Goal: Task Accomplishment & Management: Manage account settings

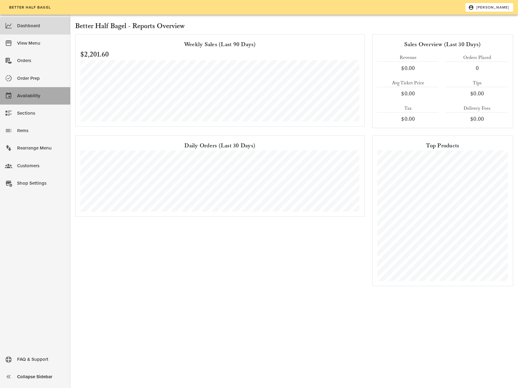
click at [57, 103] on div "Availability" at bounding box center [41, 95] width 48 height 15
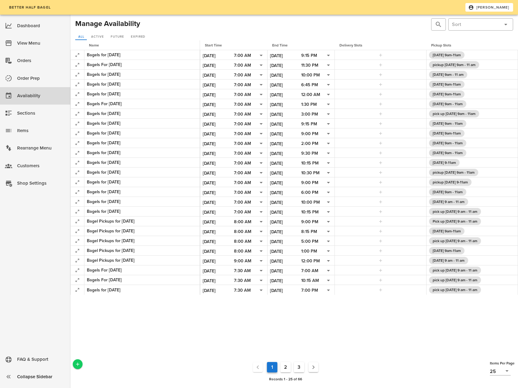
click at [78, 363] on icon "Add a New Record" at bounding box center [78, 365] width 6 height 6
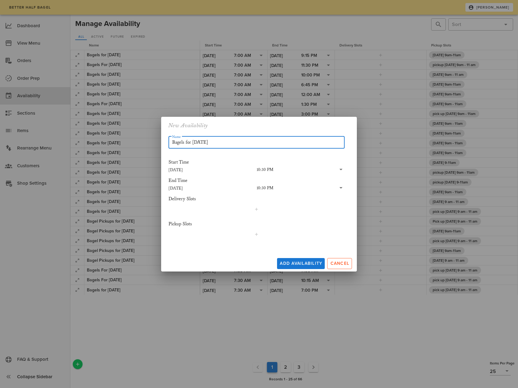
type input "Bagels for [DATE]"
click at [175, 171] on input "[DATE]" at bounding box center [213, 170] width 88 height 8
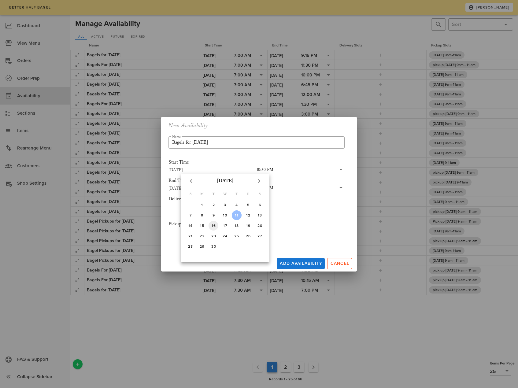
click at [213, 226] on div "16" at bounding box center [214, 226] width 10 height 4
type input "[DATE]"
click at [259, 170] on div "10:30 PM" at bounding box center [265, 170] width 17 height 6
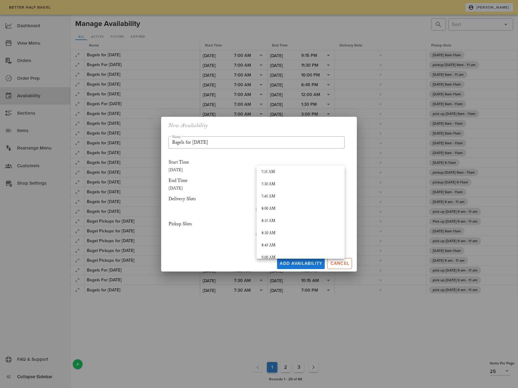
scroll to position [341, 0]
click at [270, 174] on div "7:00 AM" at bounding box center [301, 175] width 78 height 5
click at [173, 187] on input "[DATE]" at bounding box center [213, 188] width 88 height 8
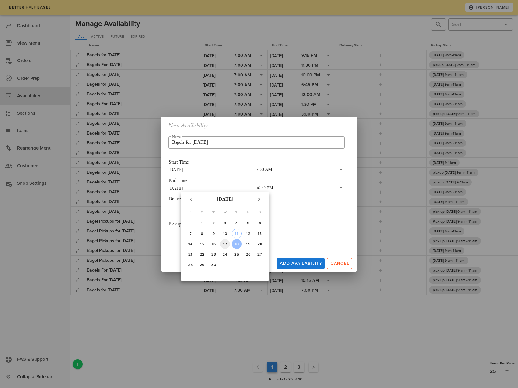
click at [224, 246] on div "17" at bounding box center [225, 244] width 10 height 4
type input "[DATE]"
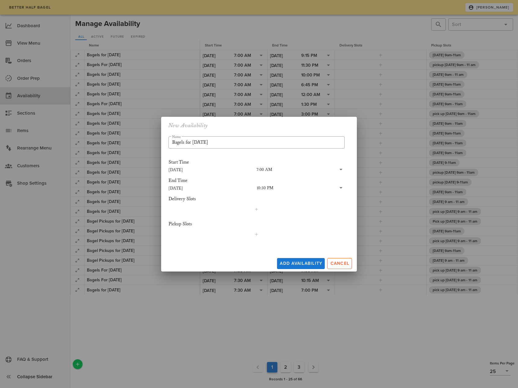
click at [271, 189] on div "10:30 PM" at bounding box center [265, 188] width 17 height 6
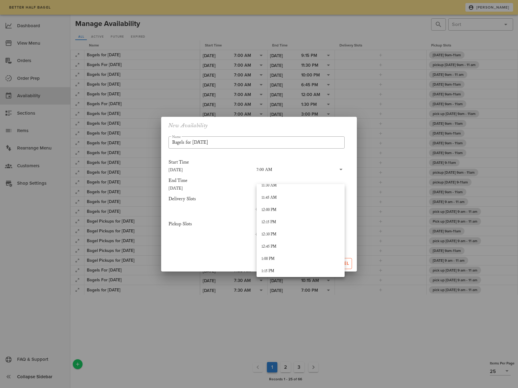
scroll to position [564, 0]
click at [278, 217] on div "12:00 PM" at bounding box center [301, 216] width 78 height 5
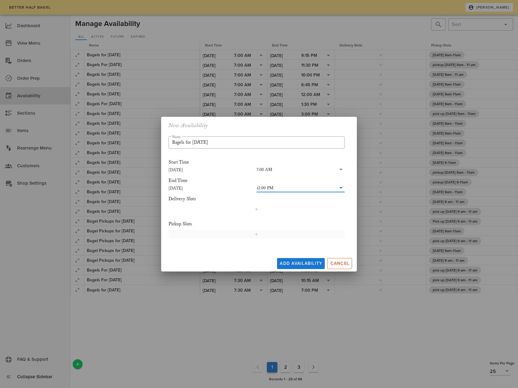
click at [256, 235] on icon "button" at bounding box center [256, 234] width 5 height 5
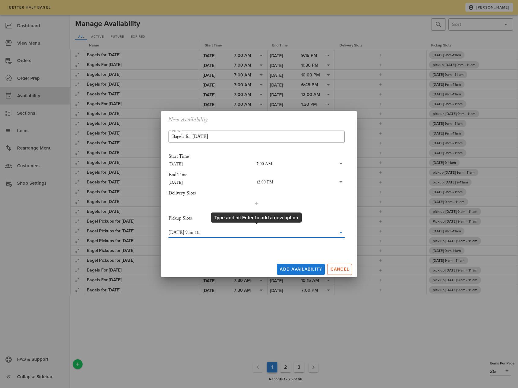
type input "[DATE] 9am-11am"
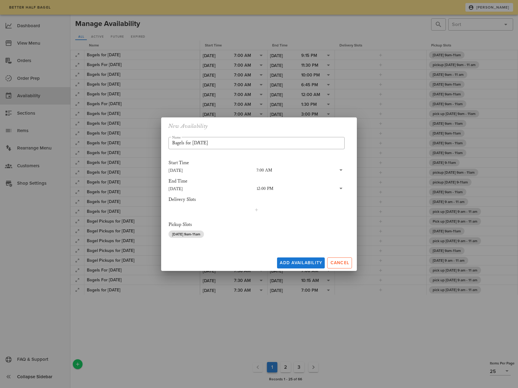
click at [348, 210] on div "​ Name Bagels for [DATE] Start Time [DATE] 7:00 AM End Time [DATE] 12:00 PM Del…" at bounding box center [257, 189] width 184 height 113
click at [295, 262] on span "Add Availability" at bounding box center [301, 262] width 43 height 5
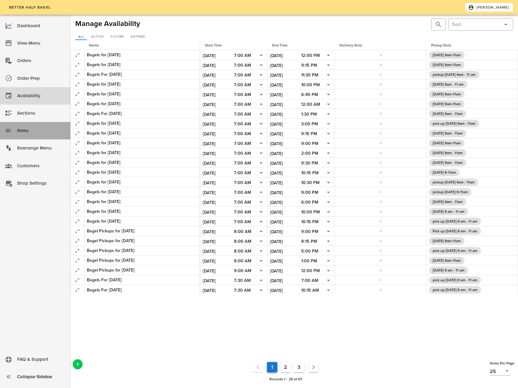
click at [44, 131] on div "Items" at bounding box center [41, 131] width 48 height 10
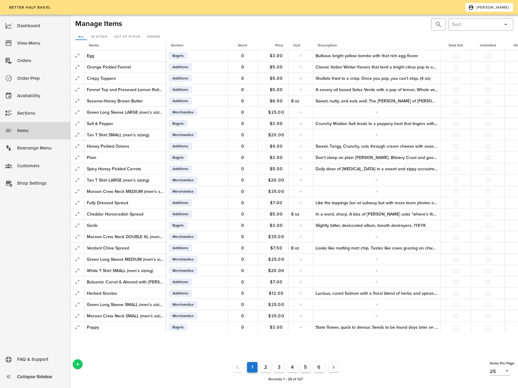
click at [77, 365] on icon "Add a New Record" at bounding box center [78, 365] width 6 height 6
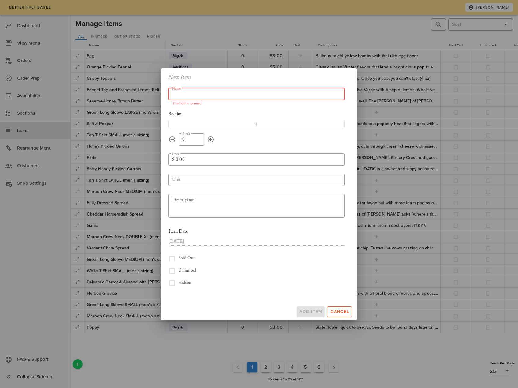
click at [187, 96] on input "Name" at bounding box center [256, 94] width 169 height 10
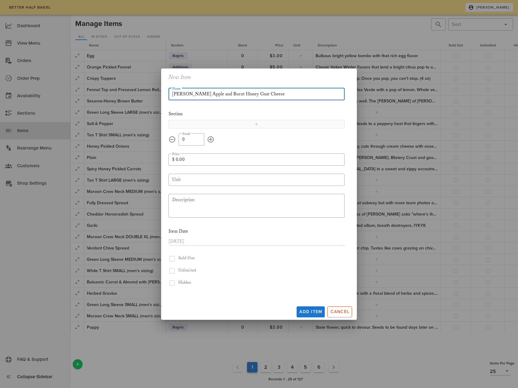
type input "[PERSON_NAME] Apple and Burnt Honey Goat Cheese"
click at [223, 125] on span "button" at bounding box center [257, 124] width 168 height 5
click at [341, 125] on icon at bounding box center [341, 123] width 7 height 7
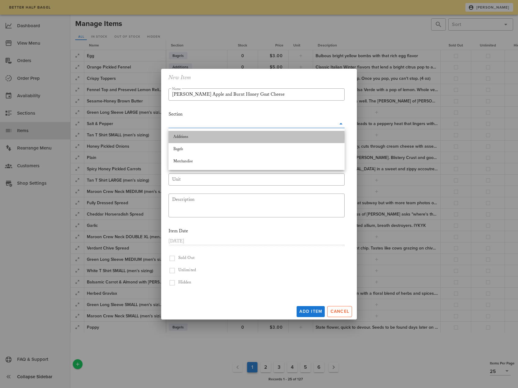
click at [279, 137] on div "Additions" at bounding box center [256, 137] width 166 height 5
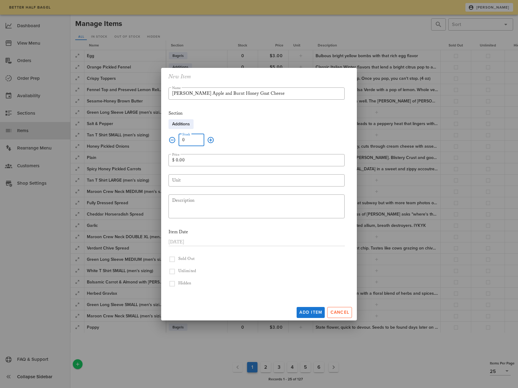
drag, startPoint x: 190, startPoint y: 142, endPoint x: 177, endPoint y: 141, distance: 13.2
type input "14"
drag, startPoint x: 181, startPoint y: 159, endPoint x: 170, endPoint y: 158, distance: 11.0
type input "9.00"
click at [184, 178] on input "Unit" at bounding box center [256, 181] width 169 height 10
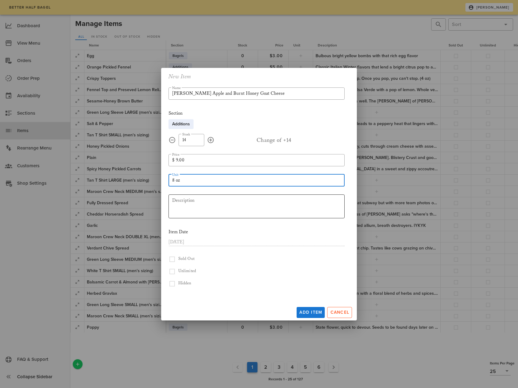
type input "8 oz"
click at [201, 209] on textarea "Description" at bounding box center [258, 207] width 173 height 22
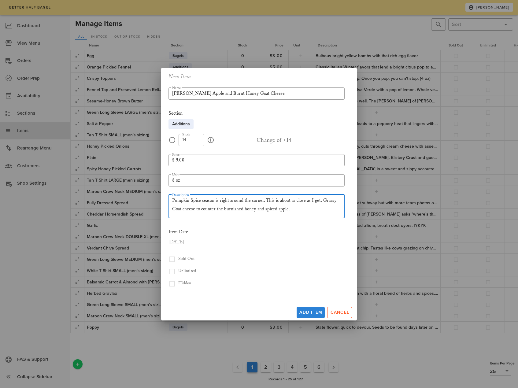
type textarea "Pumpkin Spice season is right around the corner. This is about as close as I ge…"
click at [308, 315] on span "Add Item" at bounding box center [310, 312] width 23 height 5
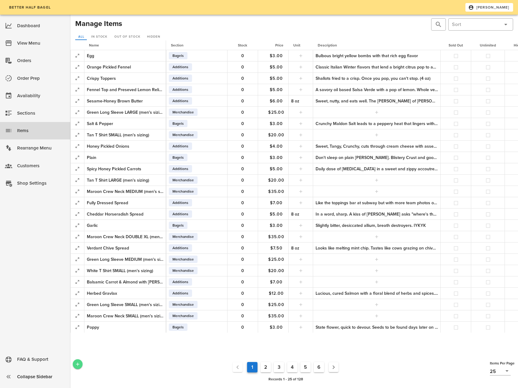
click at [76, 362] on icon "Add a New Record" at bounding box center [78, 365] width 6 height 6
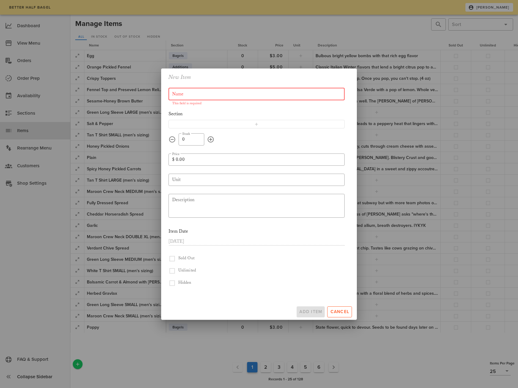
click at [181, 93] on input "Name" at bounding box center [256, 94] width 169 height 10
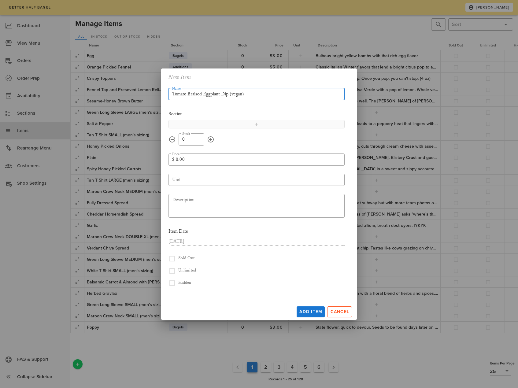
type input "Tomato Braised Eggplant Dip (vegan)"
click at [245, 125] on span "button" at bounding box center [257, 124] width 168 height 5
click at [341, 125] on icon at bounding box center [341, 123] width 7 height 7
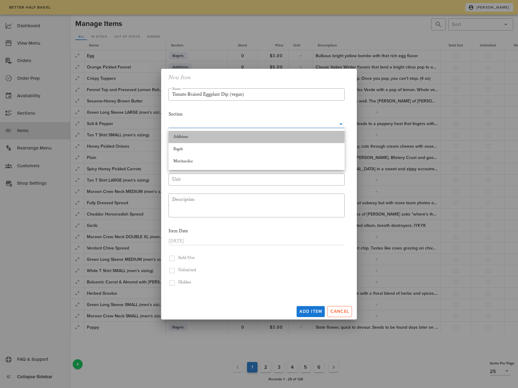
click at [220, 136] on div "Additions" at bounding box center [256, 137] width 166 height 5
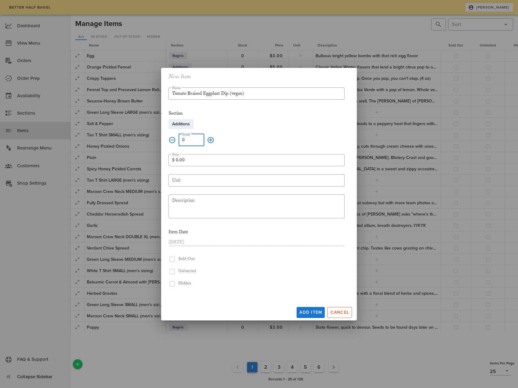
drag, startPoint x: 191, startPoint y: 140, endPoint x: 168, endPoint y: 132, distance: 24.0
type input "15"
drag, startPoint x: 187, startPoint y: 161, endPoint x: 166, endPoint y: 160, distance: 20.5
type input "6.50"
click at [195, 183] on input "Unit" at bounding box center [256, 181] width 169 height 10
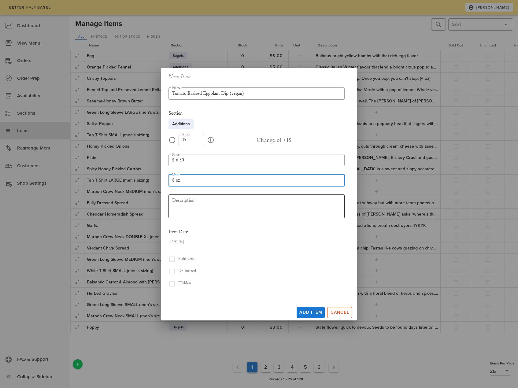
type input "8 oz"
click at [213, 199] on textarea "Description" at bounding box center [258, 207] width 173 height 22
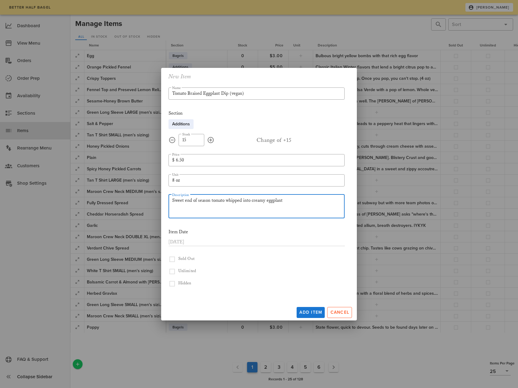
click at [253, 201] on textarea "Sweet end of season tomato whipped into creamy eggplant" at bounding box center [258, 207] width 173 height 22
click at [289, 202] on textarea "Sweet end of season tomato whipped into a creamy eggplant" at bounding box center [258, 207] width 173 height 22
type textarea "Sweet end of season tomato whipped into a creamy eggplant spread."
click at [308, 312] on span "Add Item" at bounding box center [310, 312] width 23 height 5
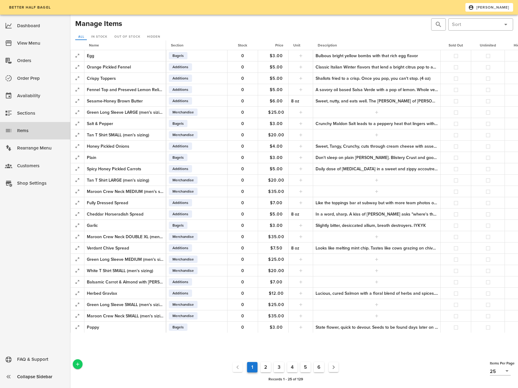
click at [79, 365] on icon "Add a New Record" at bounding box center [78, 365] width 6 height 6
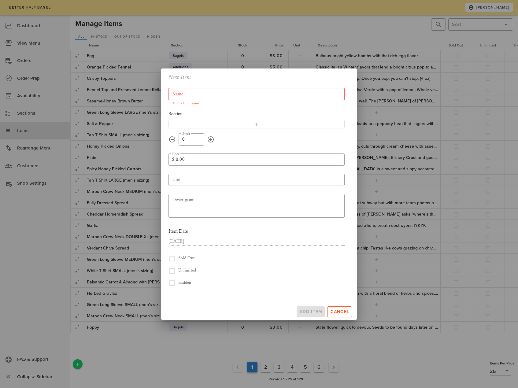
click at [179, 95] on input "Name" at bounding box center [256, 94] width 169 height 10
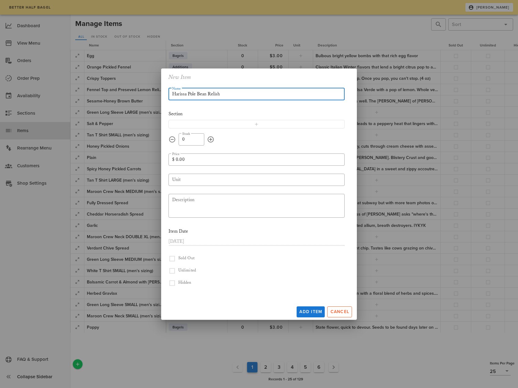
type input "Harissa Pole Bean Relish"
click at [430, 170] on div at bounding box center [259, 194] width 518 height 388
click at [254, 122] on span "button" at bounding box center [257, 124] width 168 height 5
click at [339, 124] on icon at bounding box center [341, 123] width 7 height 7
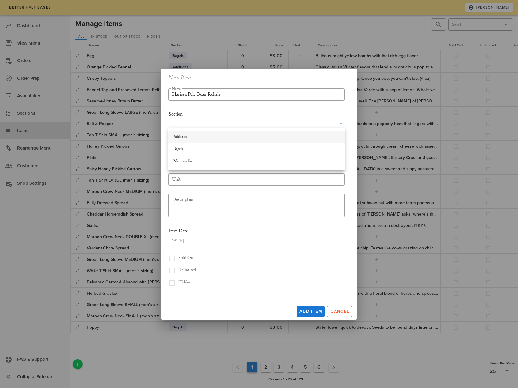
click at [286, 138] on div "Additions" at bounding box center [256, 137] width 166 height 5
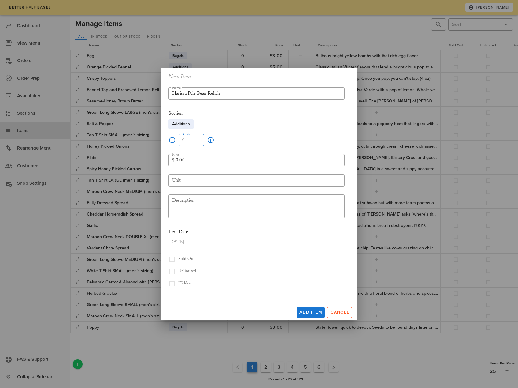
drag, startPoint x: 193, startPoint y: 143, endPoint x: 170, endPoint y: 140, distance: 22.9
type input "15"
type input "6"
drag, startPoint x: 189, startPoint y: 160, endPoint x: 168, endPoint y: 161, distance: 21.4
type input "6.50"
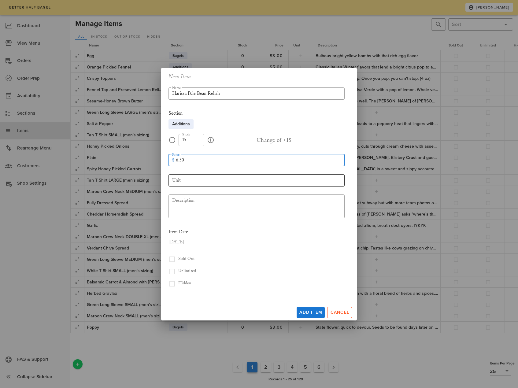
click at [184, 182] on input "Unit" at bounding box center [256, 181] width 169 height 10
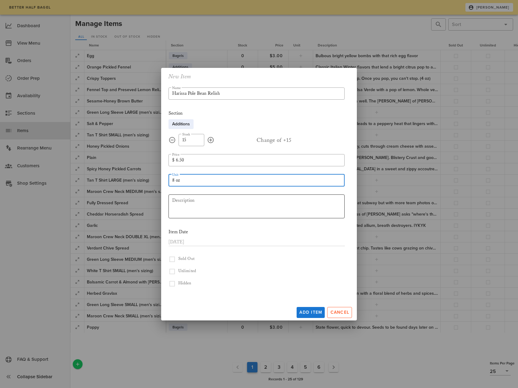
type input "8 oz"
drag, startPoint x: 204, startPoint y: 213, endPoint x: 205, endPoint y: 204, distance: 8.4
click at [204, 212] on textarea "Description" at bounding box center [258, 207] width 173 height 22
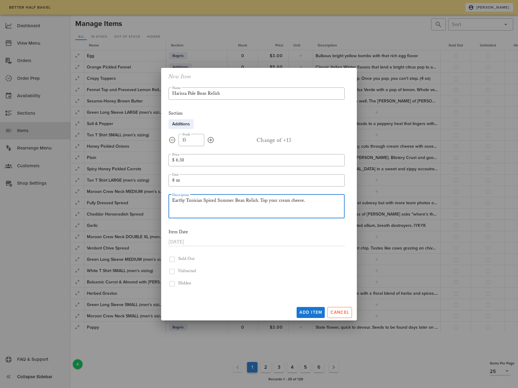
drag, startPoint x: 261, startPoint y: 200, endPoint x: 302, endPoint y: 206, distance: 41.5
click at [301, 206] on textarea "Earthy Tunisian Spiced Summer Bean Relish. Top your cream cheese." at bounding box center [258, 207] width 173 height 22
type textarea "Earthy Tunisian Spiced Summer Bean Relish. Pair with Cream Cheese, Avocado or a…"
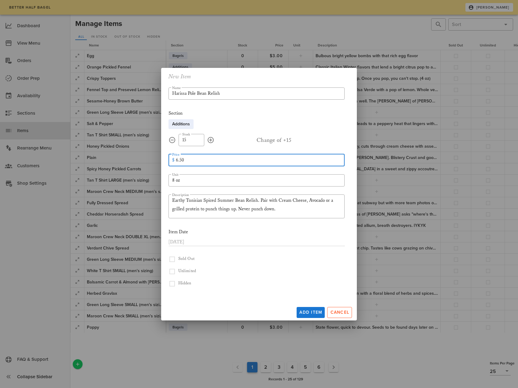
drag, startPoint x: 166, startPoint y: 155, endPoint x: 161, endPoint y: 150, distance: 7.1
type input "7.50"
click at [307, 310] on button "Add Item" at bounding box center [311, 312] width 28 height 11
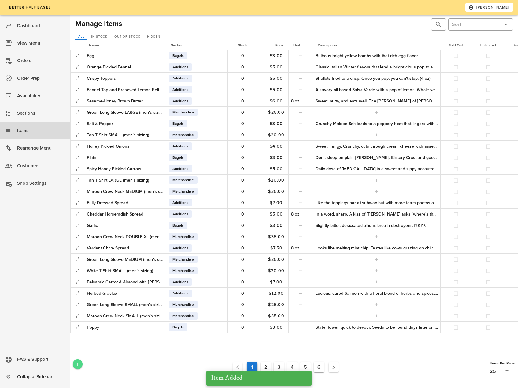
click at [81, 364] on span "Add a New Record" at bounding box center [78, 365] width 10 height 6
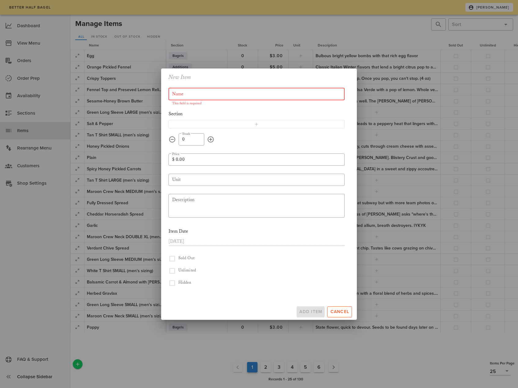
click at [187, 94] on input "Name" at bounding box center [256, 94] width 169 height 10
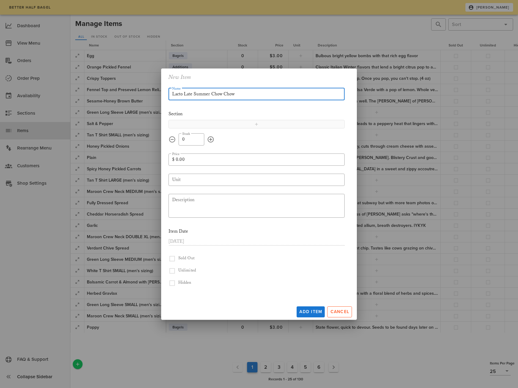
type input "Lacto Late Summer Chow Chow"
click at [218, 125] on span "button" at bounding box center [257, 124] width 168 height 5
click at [341, 124] on icon at bounding box center [341, 123] width 7 height 7
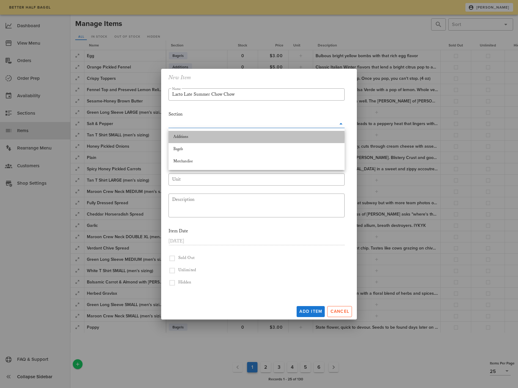
click at [239, 139] on div "Additions" at bounding box center [256, 137] width 166 height 5
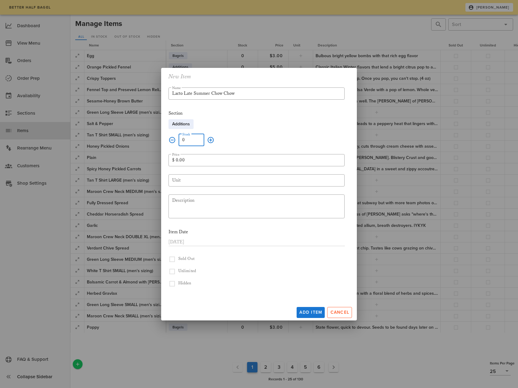
drag, startPoint x: 194, startPoint y: 141, endPoint x: 175, endPoint y: 139, distance: 18.8
type input "10"
type input "6.50"
click at [190, 183] on input "Unit" at bounding box center [256, 181] width 169 height 10
type input "8 oz"
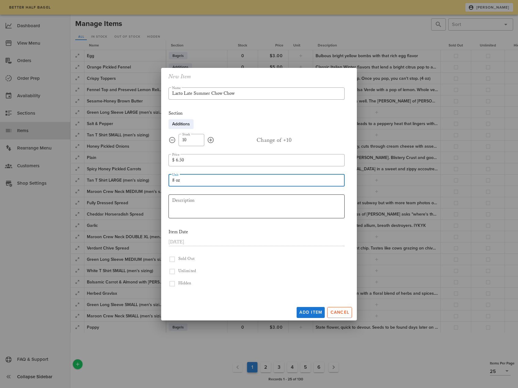
click at [185, 206] on textarea "Description" at bounding box center [258, 207] width 173 height 22
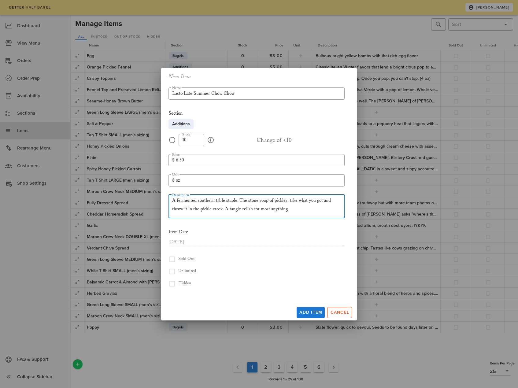
drag, startPoint x: 324, startPoint y: 200, endPoint x: 333, endPoint y: 200, distance: 8.6
click at [333, 200] on textarea "A fermented southern table staple. The stone soup of pickles, take what you got…" at bounding box center [258, 207] width 173 height 22
click at [225, 210] on textarea "A fermented southern table staple. The stone soup of pickles, take what you got…" at bounding box center [258, 207] width 173 height 22
type textarea "A fermented southern table staple. The stone soup of pickles, take what you got…"
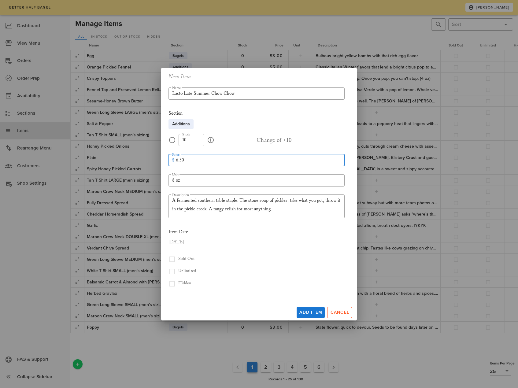
drag, startPoint x: 188, startPoint y: 160, endPoint x: 151, endPoint y: 156, distance: 36.3
type input "7.00"
click at [308, 309] on button "Add Item" at bounding box center [311, 312] width 28 height 11
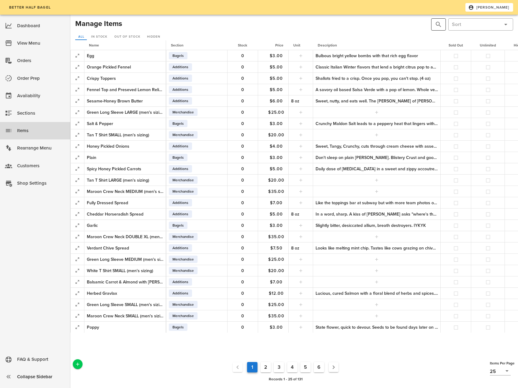
click at [438, 25] on button "prepend icon" at bounding box center [438, 24] width 7 height 7
type input "scallion"
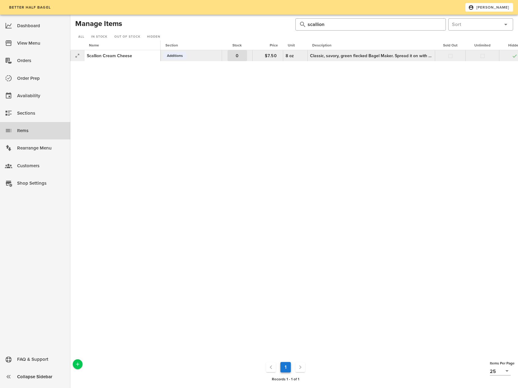
click at [240, 57] on span "0" at bounding box center [238, 55] width 20 height 5
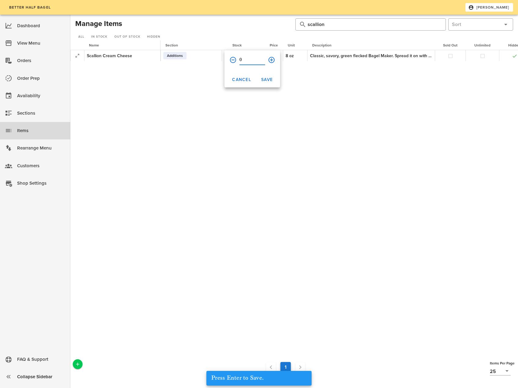
drag, startPoint x: 241, startPoint y: 60, endPoint x: 235, endPoint y: 57, distance: 7.2
type input "30"
click at [267, 80] on span "Save" at bounding box center [267, 79] width 12 height 5
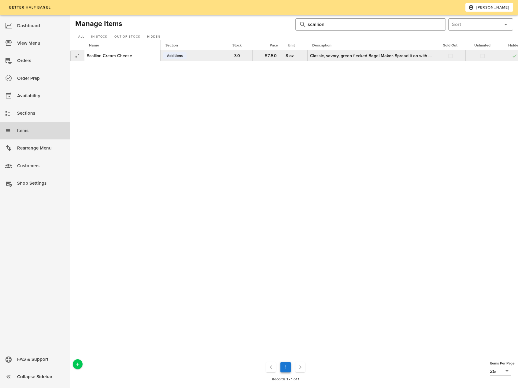
click at [514, 58] on button "button" at bounding box center [515, 56] width 6 height 6
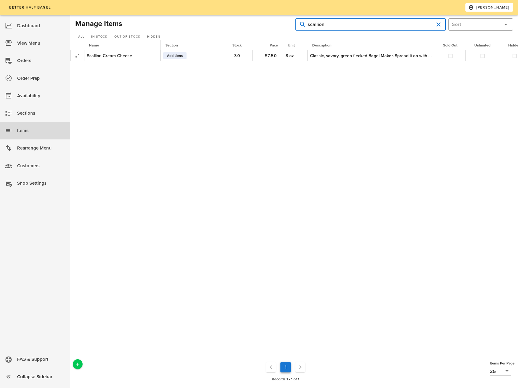
drag, startPoint x: 335, startPoint y: 26, endPoint x: 302, endPoint y: 20, distance: 33.3
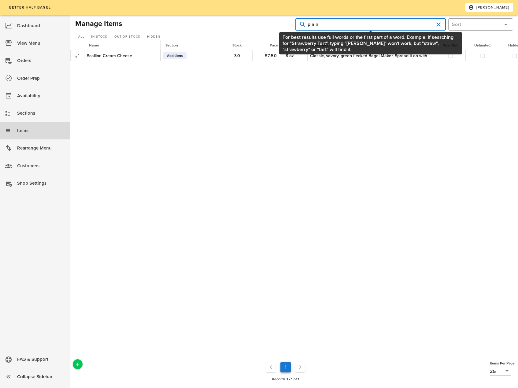
type input "plain"
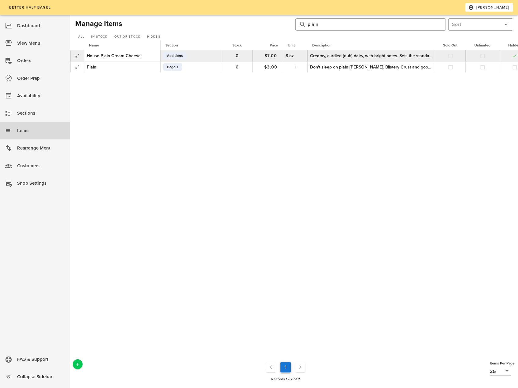
click at [515, 56] on button "button" at bounding box center [515, 56] width 6 height 6
drag, startPoint x: 241, startPoint y: 58, endPoint x: 229, endPoint y: 54, distance: 12.5
click at [229, 54] on span "0" at bounding box center [238, 55] width 20 height 5
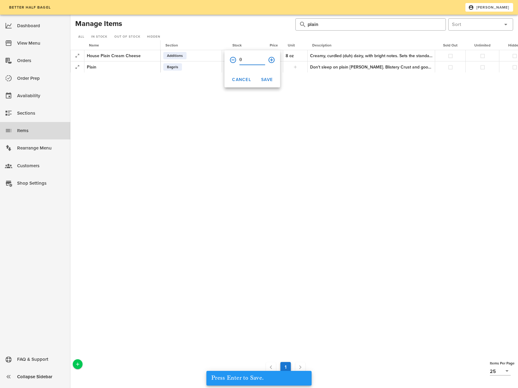
drag, startPoint x: 242, startPoint y: 60, endPoint x: 239, endPoint y: 58, distance: 3.5
type input "25"
click at [268, 80] on span "Save" at bounding box center [267, 79] width 12 height 5
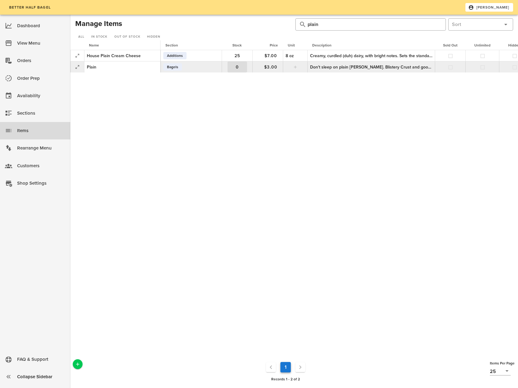
click at [242, 69] on span "0" at bounding box center [238, 67] width 20 height 5
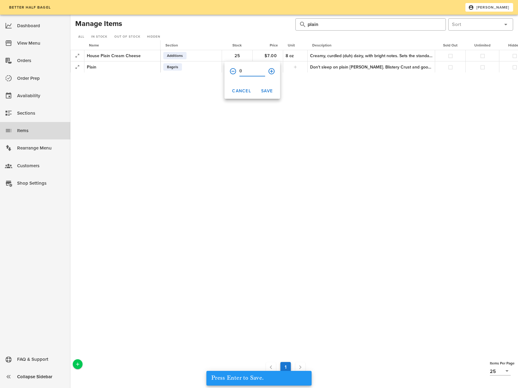
drag, startPoint x: 244, startPoint y: 73, endPoint x: 239, endPoint y: 70, distance: 5.5
type input "120"
click at [267, 90] on span "Save" at bounding box center [267, 90] width 12 height 5
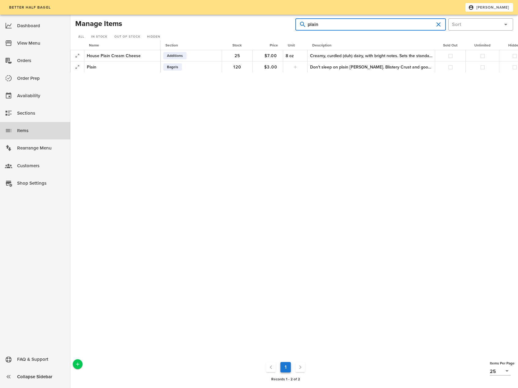
drag, startPoint x: 318, startPoint y: 24, endPoint x: 301, endPoint y: 21, distance: 16.4
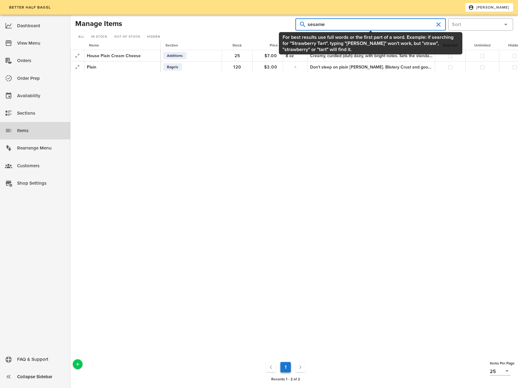
type input "sesame"
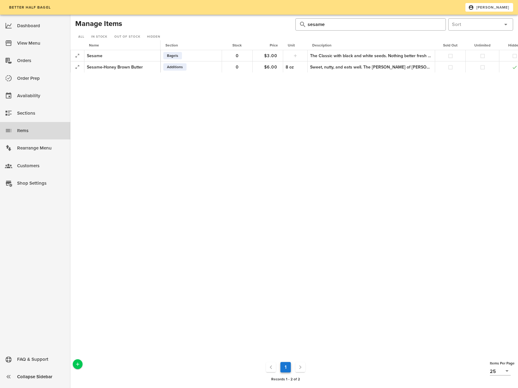
scroll to position [0, 37]
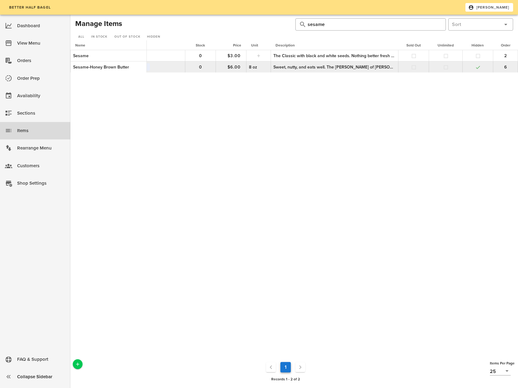
click at [478, 69] on button "button" at bounding box center [479, 68] width 6 height 6
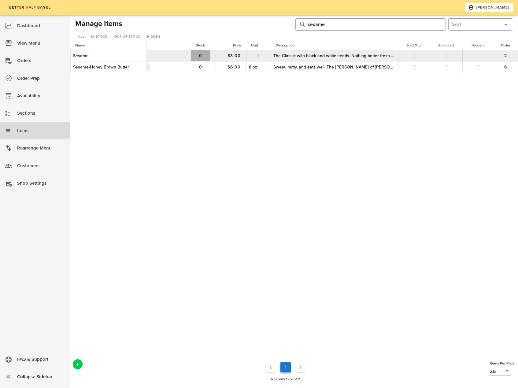
click at [202, 55] on span "0" at bounding box center [201, 55] width 20 height 5
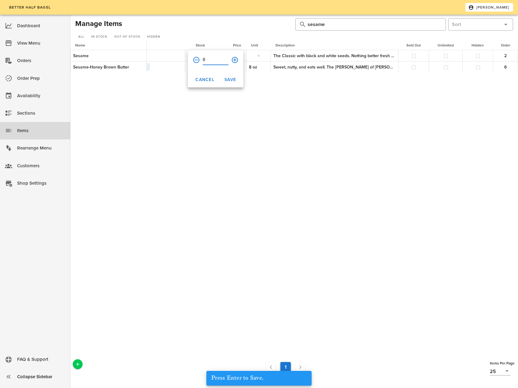
drag, startPoint x: 205, startPoint y: 60, endPoint x: 201, endPoint y: 58, distance: 4.9
type input "80"
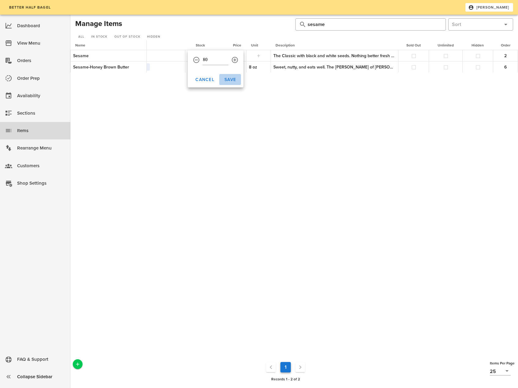
click at [232, 80] on span "Save" at bounding box center [230, 79] width 12 height 5
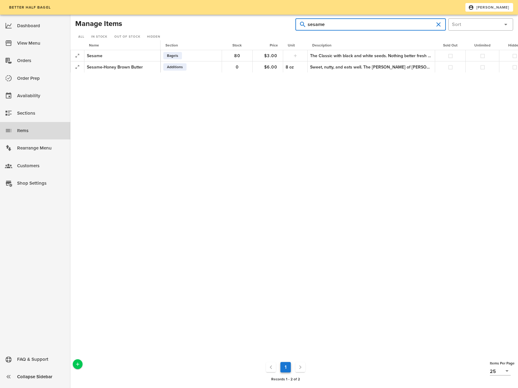
drag, startPoint x: 353, startPoint y: 29, endPoint x: 301, endPoint y: 13, distance: 54.5
type input "everything"
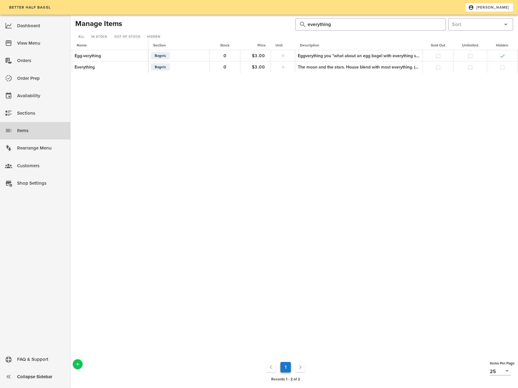
scroll to position [0, 37]
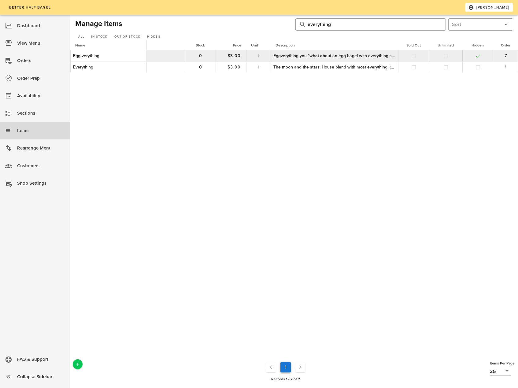
click at [479, 58] on button "button" at bounding box center [479, 56] width 6 height 6
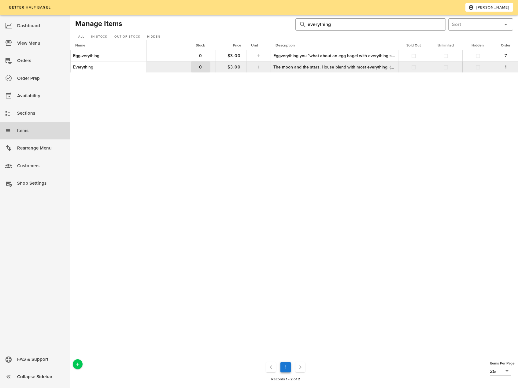
click at [200, 69] on span "0" at bounding box center [201, 67] width 20 height 5
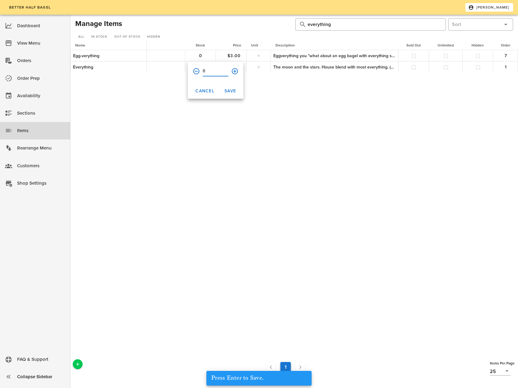
drag, startPoint x: 203, startPoint y: 71, endPoint x: 192, endPoint y: 67, distance: 12.2
type input "120"
click at [229, 92] on span "Save" at bounding box center [230, 90] width 12 height 5
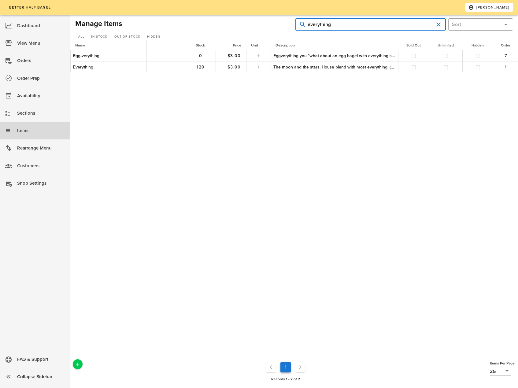
drag, startPoint x: 335, startPoint y: 25, endPoint x: 306, endPoint y: 20, distance: 29.1
type input "poppy"
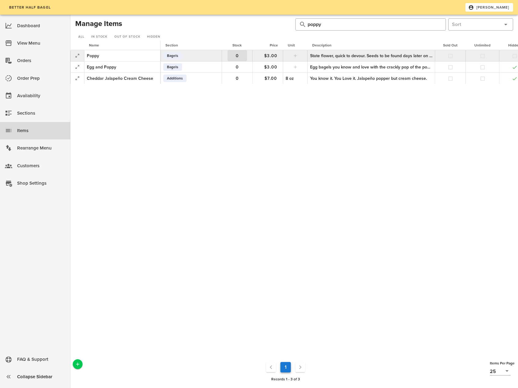
click at [241, 55] on span "0" at bounding box center [238, 55] width 20 height 5
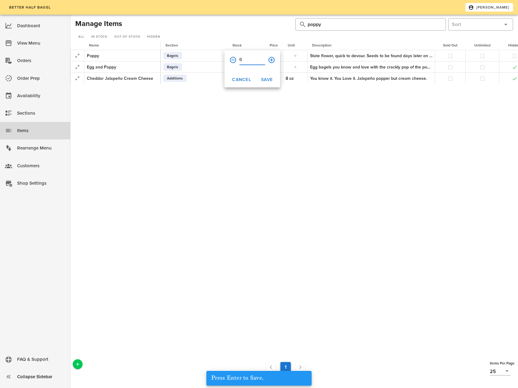
drag, startPoint x: 250, startPoint y: 62, endPoint x: 230, endPoint y: 58, distance: 20.3
type input "60"
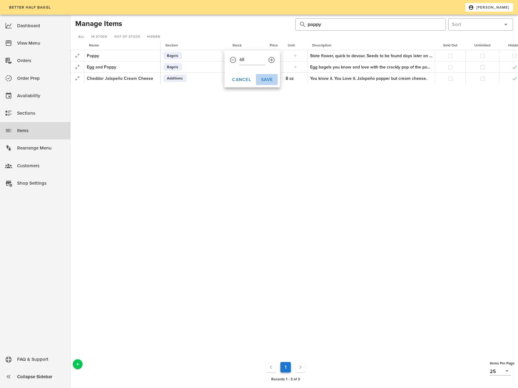
click at [265, 79] on span "Save" at bounding box center [267, 79] width 12 height 5
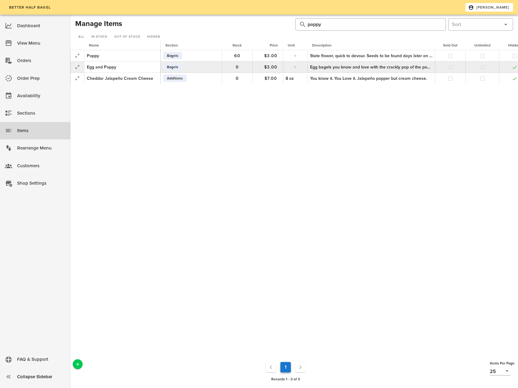
click at [513, 69] on button "button" at bounding box center [515, 68] width 6 height 6
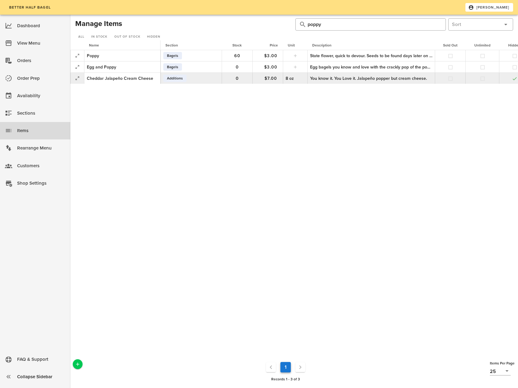
click at [515, 77] on button "button" at bounding box center [515, 79] width 6 height 6
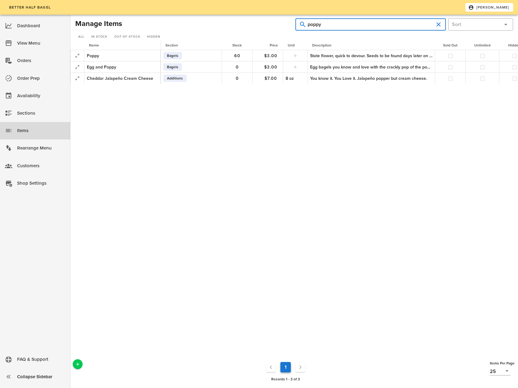
drag, startPoint x: 326, startPoint y: 25, endPoint x: 289, endPoint y: 19, distance: 37.6
type input "salt"
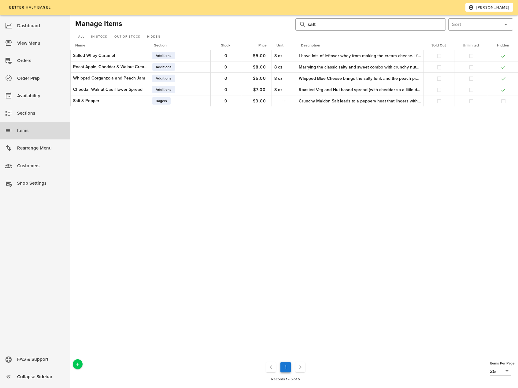
scroll to position [0, 19]
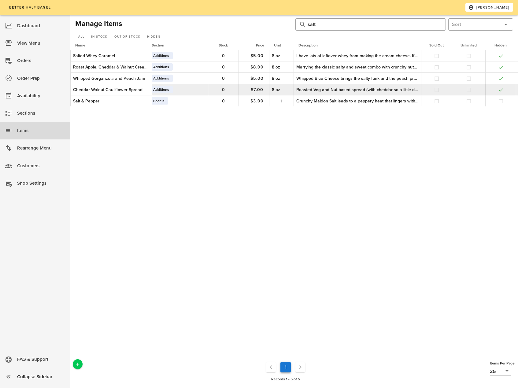
click at [503, 90] on button "button" at bounding box center [501, 90] width 6 height 6
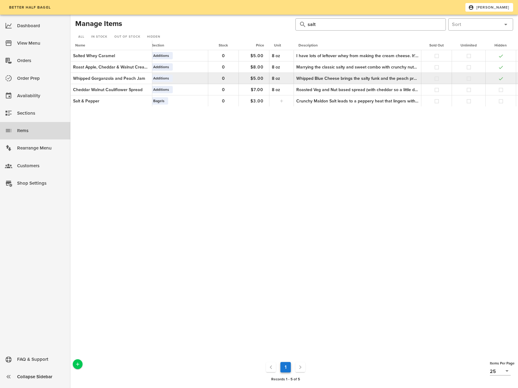
click at [500, 80] on button "button" at bounding box center [501, 79] width 6 height 6
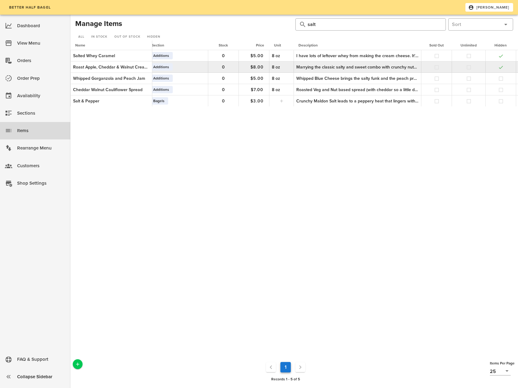
click at [503, 68] on button "button" at bounding box center [501, 68] width 6 height 6
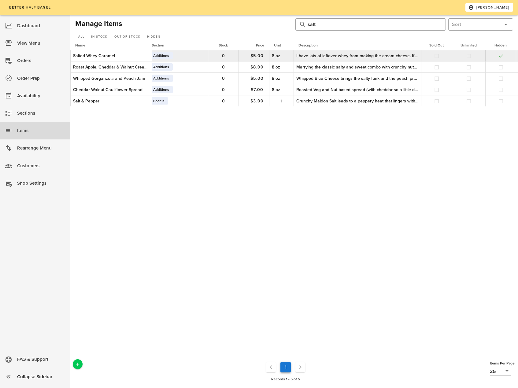
click at [503, 57] on button "button" at bounding box center [501, 56] width 6 height 6
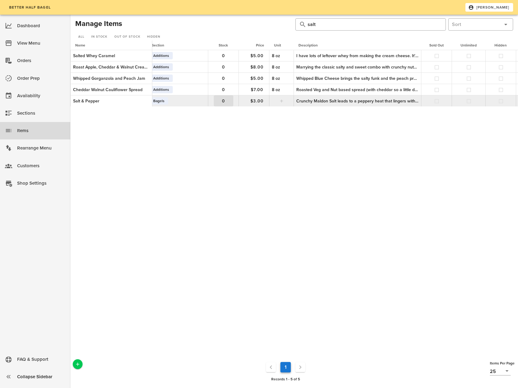
click at [222, 102] on span "0" at bounding box center [224, 101] width 20 height 5
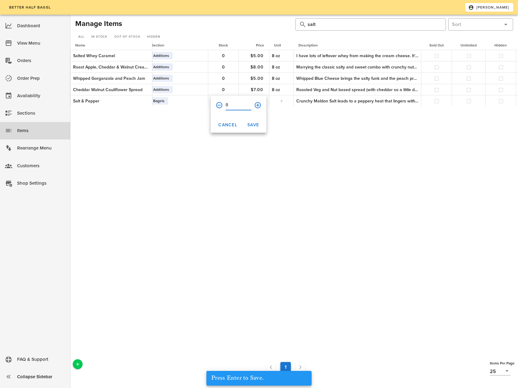
drag, startPoint x: 231, startPoint y: 106, endPoint x: 217, endPoint y: 103, distance: 14.8
type input "52"
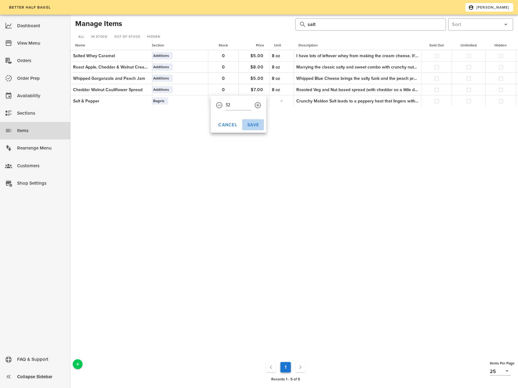
click at [258, 126] on span "Save" at bounding box center [253, 124] width 12 height 5
click at [95, 37] on span "In Stock" at bounding box center [99, 37] width 17 height 4
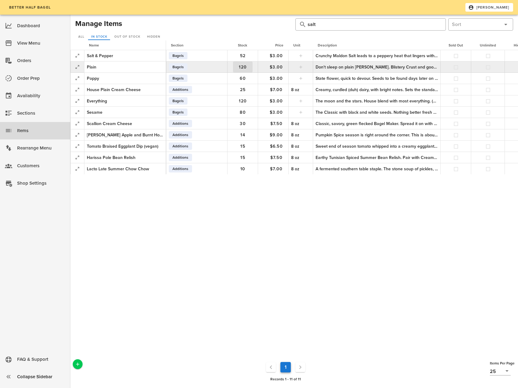
click at [247, 67] on span "120" at bounding box center [243, 67] width 20 height 5
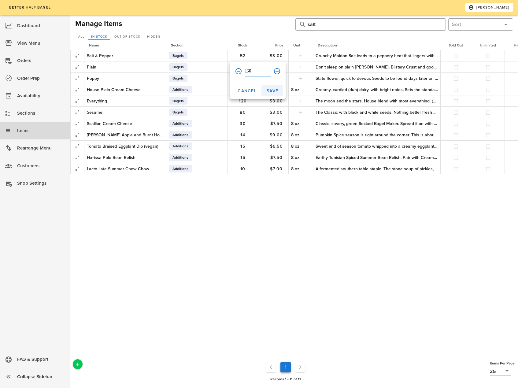
type input "130"
click at [274, 92] on span "Save" at bounding box center [273, 90] width 12 height 5
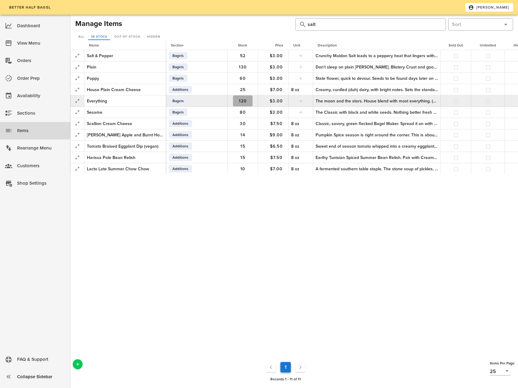
click at [244, 100] on span "120" at bounding box center [243, 101] width 20 height 5
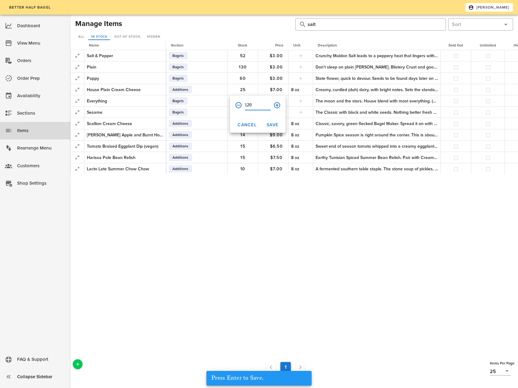
click at [250, 104] on input "120" at bounding box center [258, 105] width 26 height 10
type input "130"
click at [271, 126] on span "Save" at bounding box center [273, 124] width 12 height 5
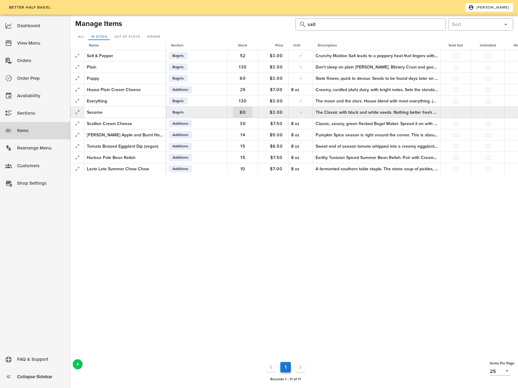
click at [246, 113] on span "80" at bounding box center [243, 112] width 20 height 5
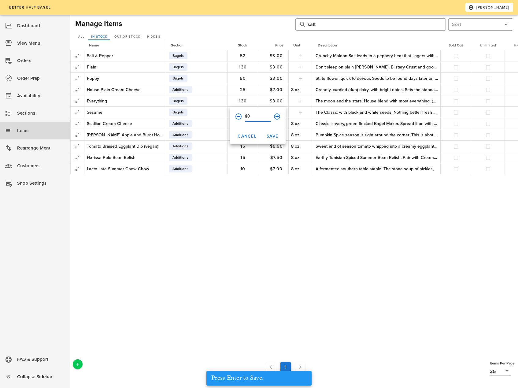
drag, startPoint x: 247, startPoint y: 116, endPoint x: 251, endPoint y: 108, distance: 8.5
type input "90"
click at [272, 136] on span "Save" at bounding box center [273, 136] width 12 height 5
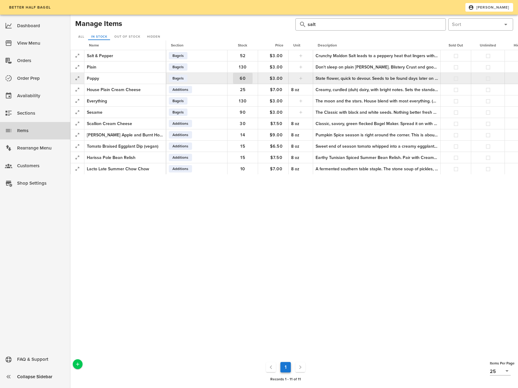
click at [244, 77] on span "60" at bounding box center [243, 78] width 20 height 5
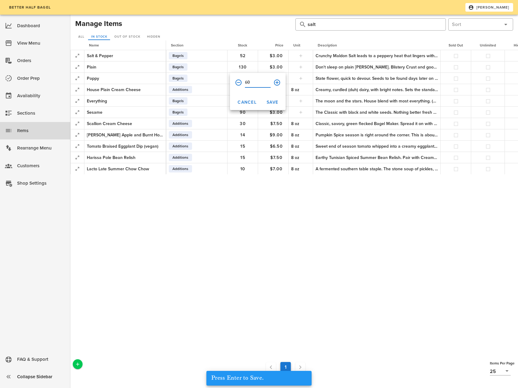
click at [248, 82] on input "60" at bounding box center [258, 83] width 26 height 10
type input "70"
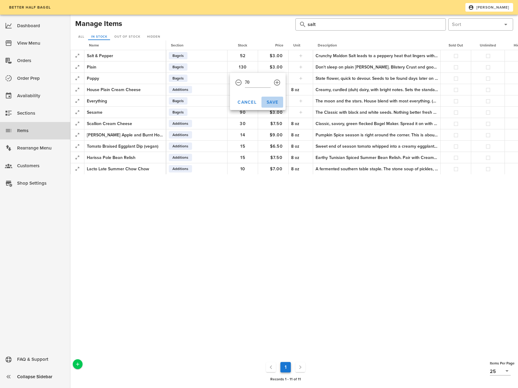
click at [267, 103] on span "Save" at bounding box center [273, 102] width 12 height 5
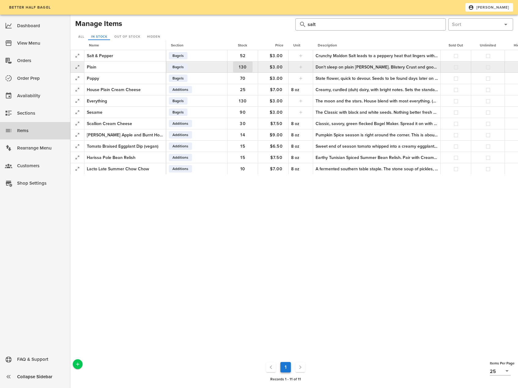
click at [244, 69] on span "130" at bounding box center [243, 67] width 20 height 5
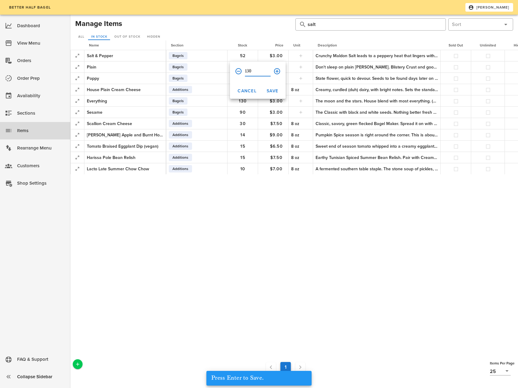
click at [252, 71] on input "130" at bounding box center [258, 71] width 26 height 10
type input "135"
click at [268, 91] on span "Save" at bounding box center [273, 90] width 12 height 5
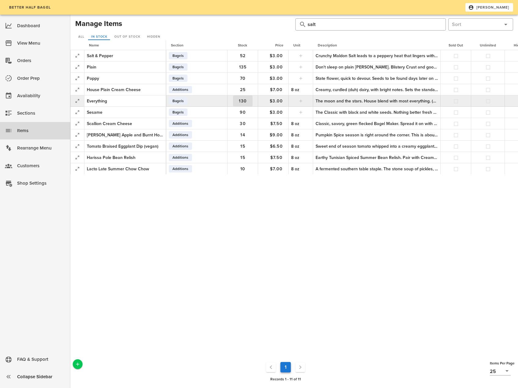
click at [245, 102] on span "130" at bounding box center [243, 101] width 20 height 5
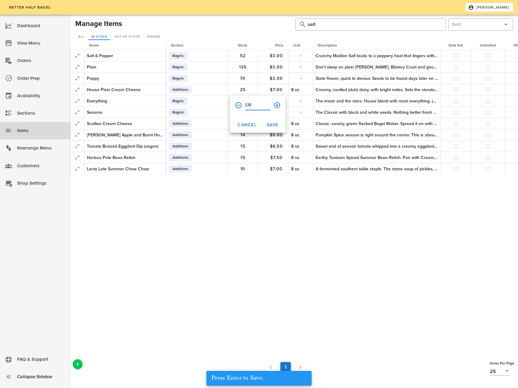
click at [253, 105] on input "130" at bounding box center [258, 105] width 26 height 10
type input "135"
click at [270, 123] on span "Save" at bounding box center [273, 124] width 12 height 5
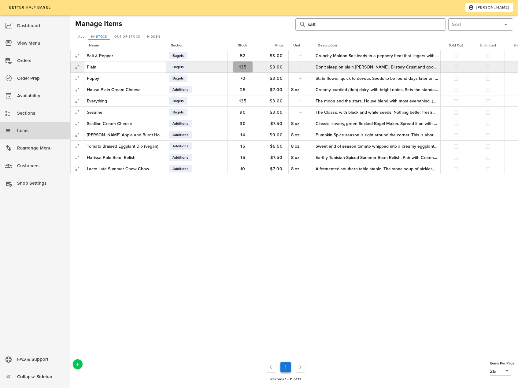
click at [244, 66] on span "135" at bounding box center [243, 67] width 20 height 5
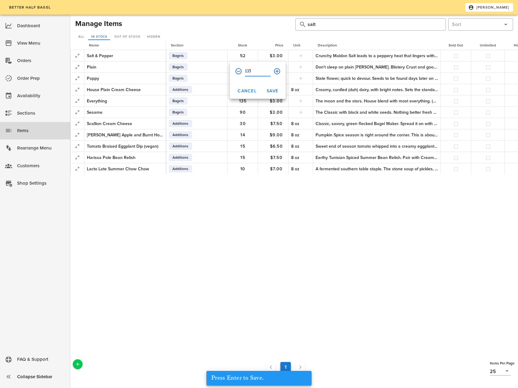
click at [253, 71] on input "135" at bounding box center [258, 71] width 26 height 10
type input "140"
click at [275, 93] on span "Save" at bounding box center [273, 90] width 12 height 5
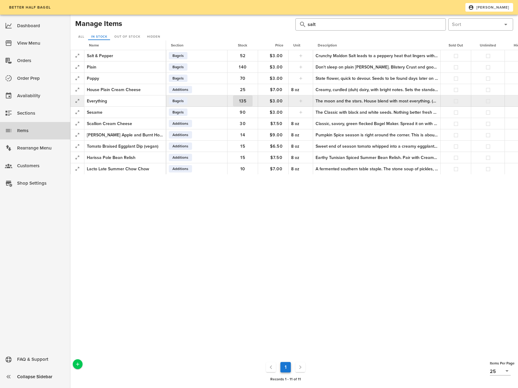
click at [243, 103] on span "135" at bounding box center [243, 101] width 20 height 5
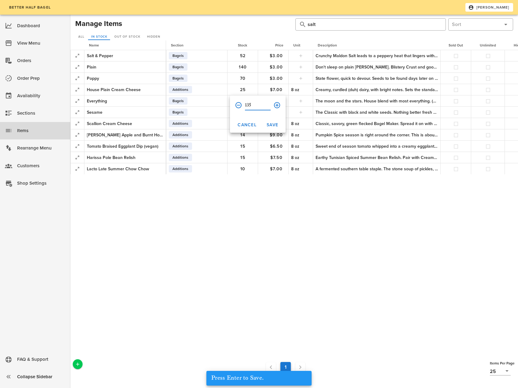
drag, startPoint x: 254, startPoint y: 105, endPoint x: 246, endPoint y: 104, distance: 7.4
click at [246, 104] on input "135" at bounding box center [258, 105] width 26 height 10
type input "140"
click at [274, 123] on span "Save" at bounding box center [273, 124] width 12 height 5
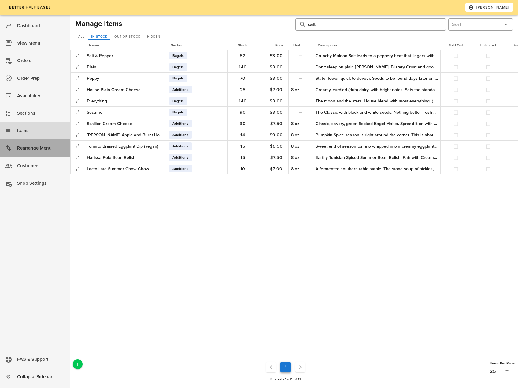
click at [45, 152] on div "Rearrange Menu" at bounding box center [41, 148] width 48 height 10
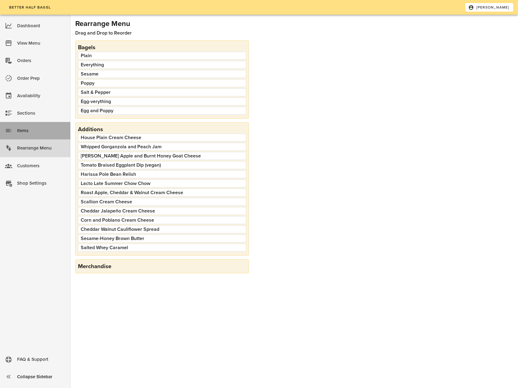
click at [30, 126] on div "Items" at bounding box center [41, 131] width 48 height 10
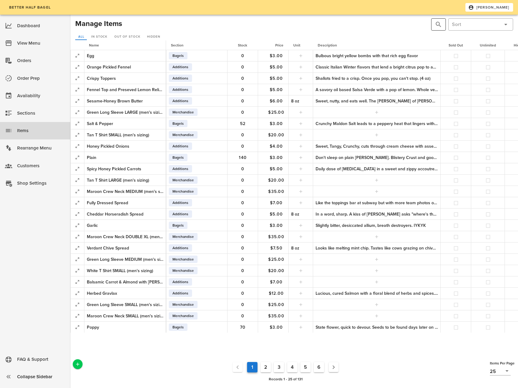
click at [438, 25] on button "prepend icon" at bounding box center [438, 24] width 7 height 7
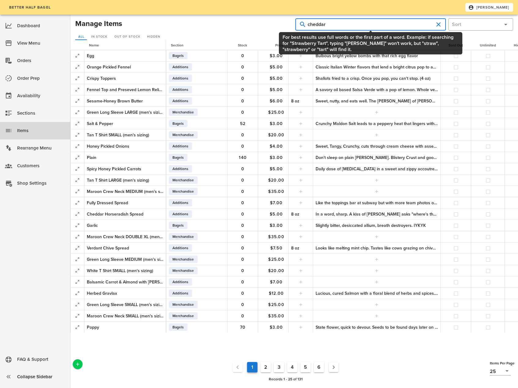
type input "cheddar"
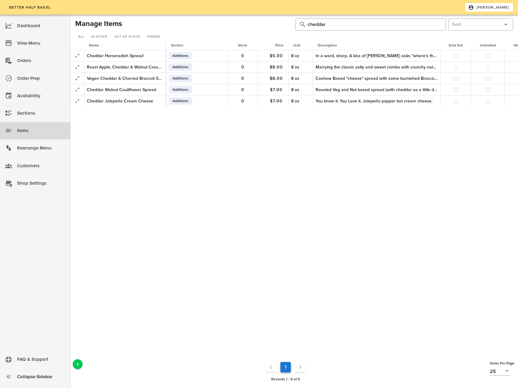
scroll to position [0, 42]
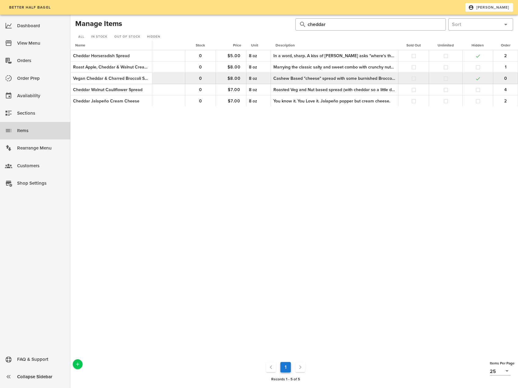
click at [479, 79] on button "button" at bounding box center [479, 79] width 6 height 6
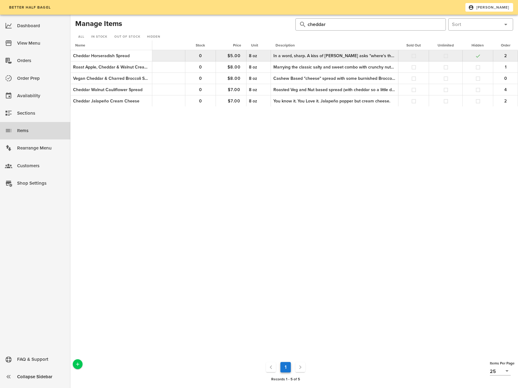
click at [480, 56] on button "button" at bounding box center [479, 56] width 6 height 6
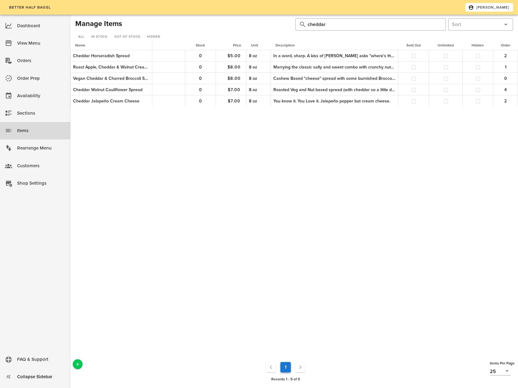
scroll to position [0, 0]
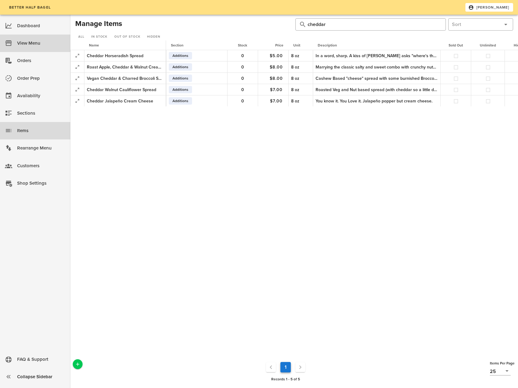
click at [28, 40] on div "View Menu" at bounding box center [41, 43] width 48 height 10
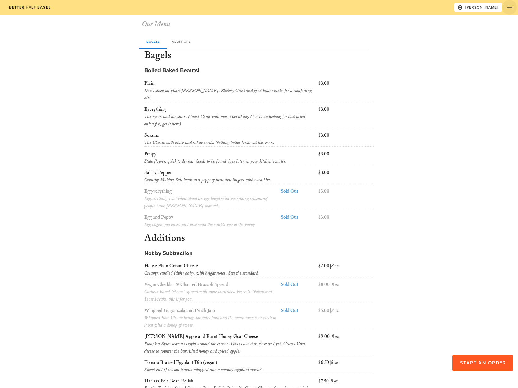
click at [510, 9] on icon "button" at bounding box center [509, 7] width 7 height 7
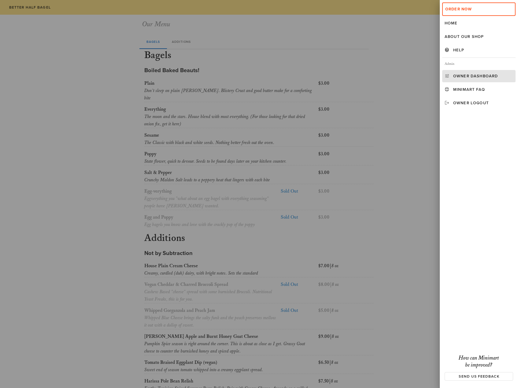
click at [471, 78] on div "Owner Dashboard" at bounding box center [483, 76] width 60 height 5
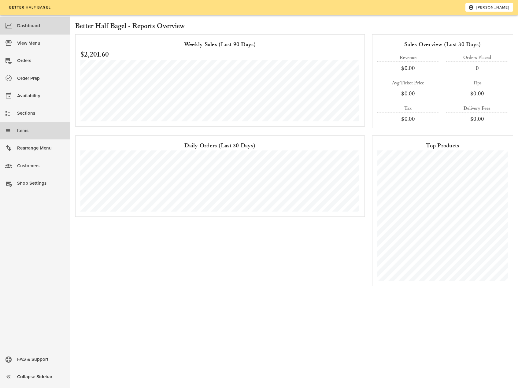
click at [29, 132] on div "Items" at bounding box center [41, 131] width 48 height 10
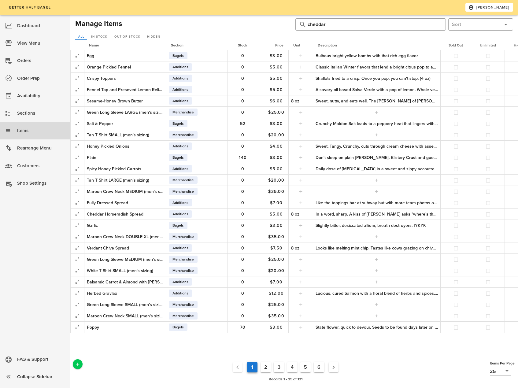
scroll to position [0, 42]
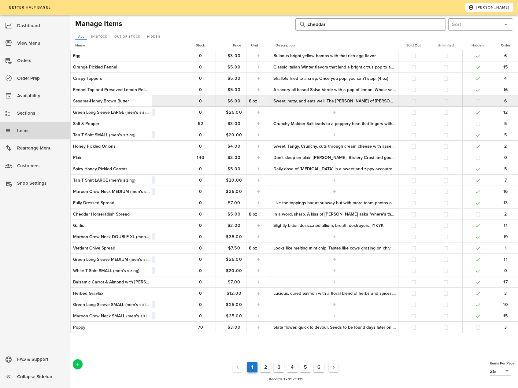
click at [476, 102] on button "button" at bounding box center [479, 102] width 6 height 6
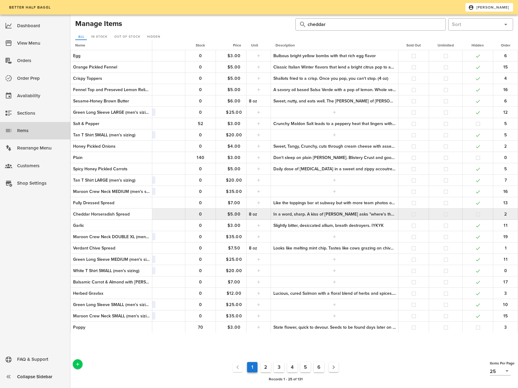
click at [478, 216] on button "button" at bounding box center [479, 215] width 6 height 6
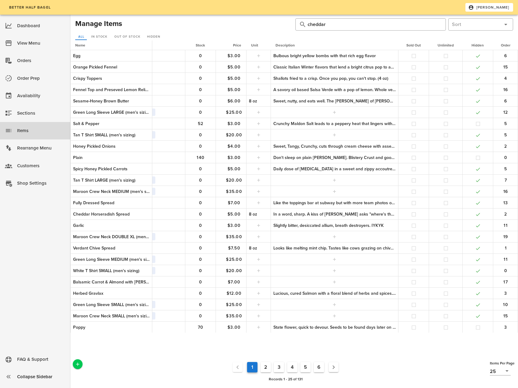
click at [266, 368] on button "2" at bounding box center [266, 367] width 10 height 10
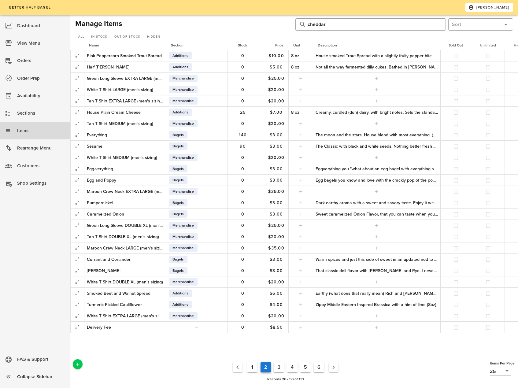
scroll to position [0, 42]
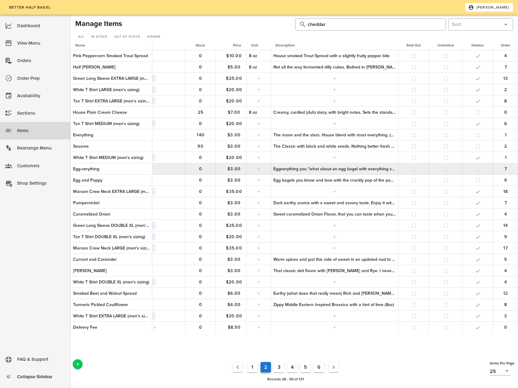
click at [479, 171] on button "button" at bounding box center [479, 169] width 6 height 6
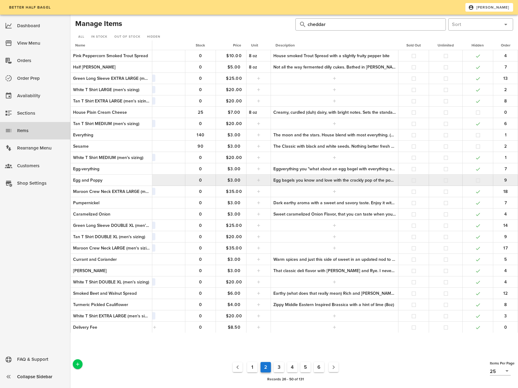
click at [478, 181] on button "button" at bounding box center [479, 181] width 6 height 6
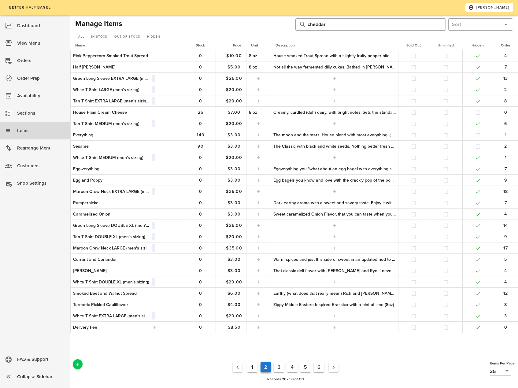
click at [277, 367] on button "3" at bounding box center [279, 367] width 10 height 10
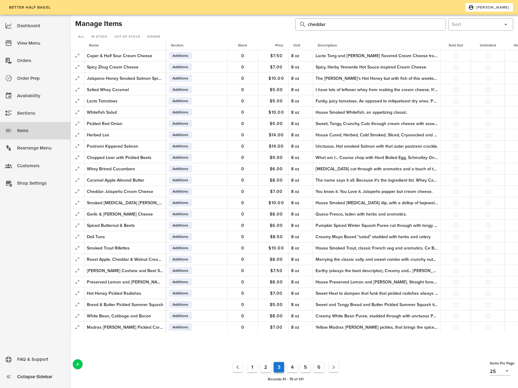
scroll to position [0, 42]
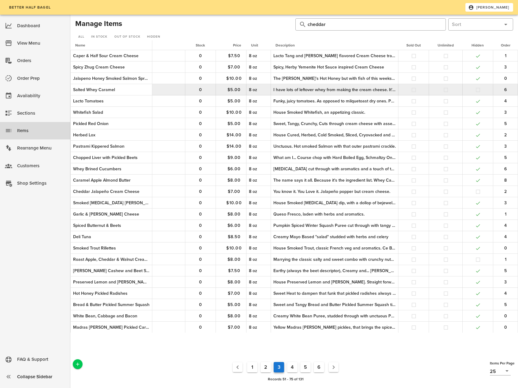
click at [478, 90] on button "button" at bounding box center [479, 90] width 6 height 6
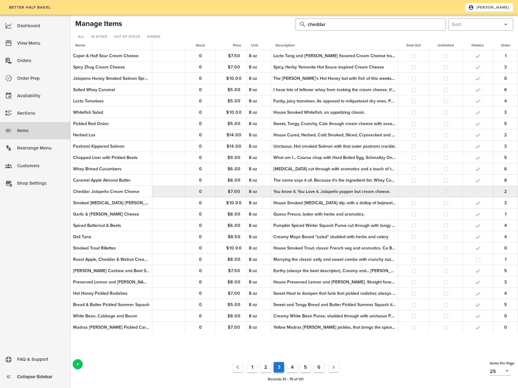
click at [479, 192] on button "button" at bounding box center [479, 192] width 6 height 6
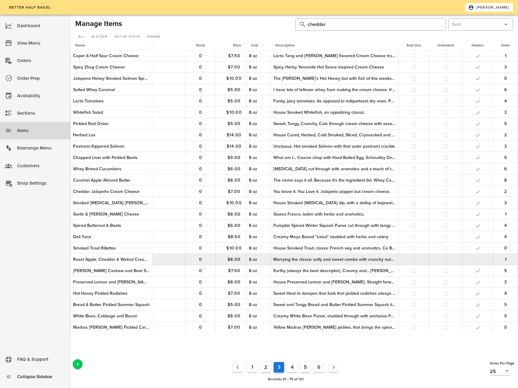
click at [478, 261] on button "button" at bounding box center [479, 260] width 6 height 6
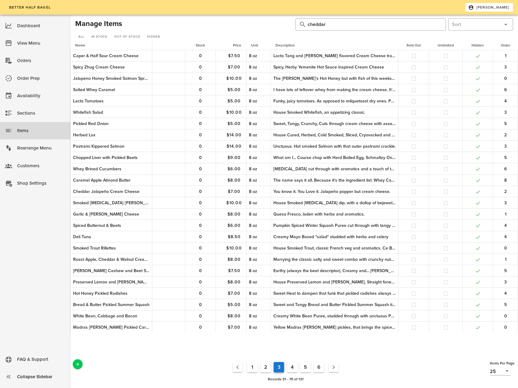
click at [289, 368] on button "4" at bounding box center [292, 367] width 10 height 10
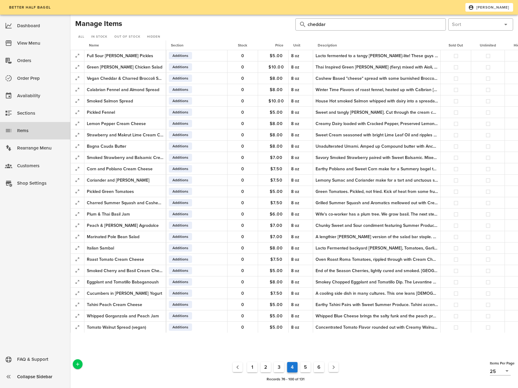
scroll to position [0, 42]
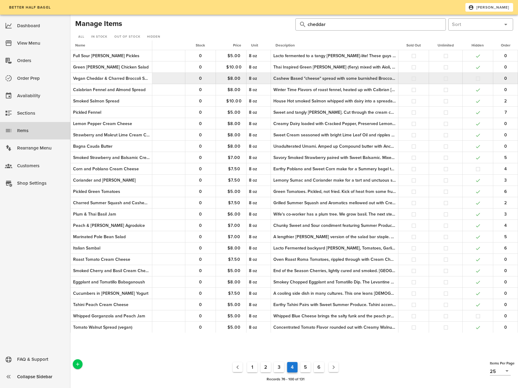
click at [478, 79] on button "button" at bounding box center [479, 79] width 6 height 6
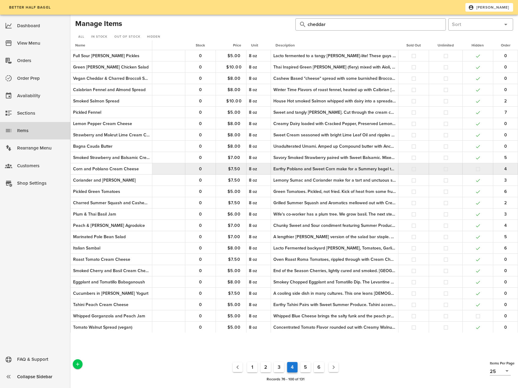
click at [478, 170] on button "button" at bounding box center [479, 169] width 6 height 6
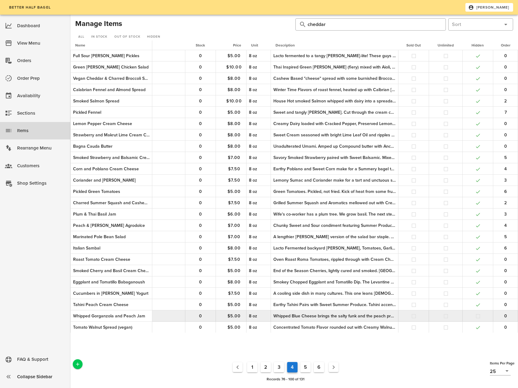
click at [477, 317] on button "button" at bounding box center [479, 317] width 6 height 6
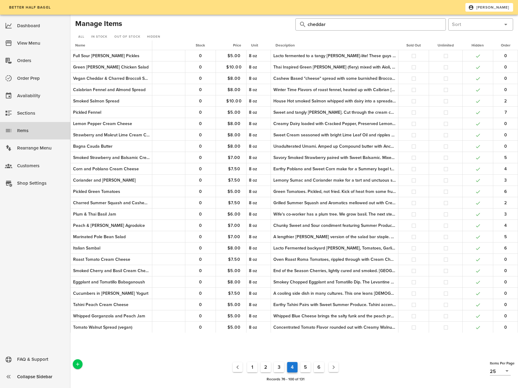
click at [304, 366] on button "5" at bounding box center [305, 367] width 10 height 10
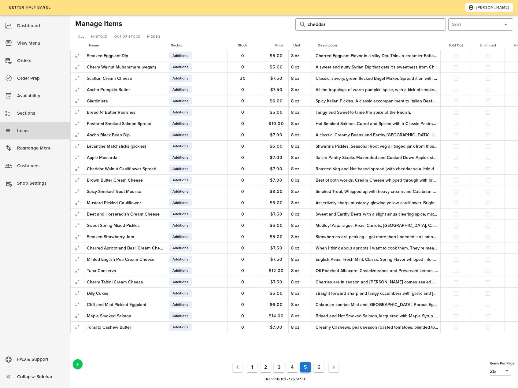
scroll to position [0, 42]
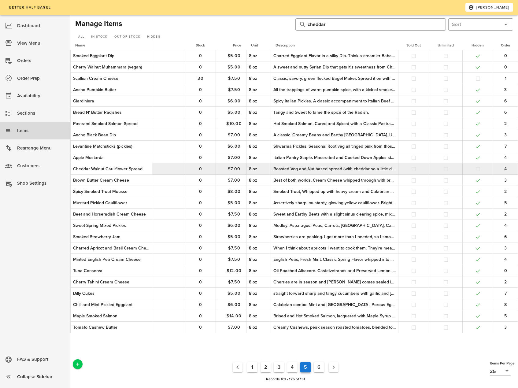
click at [477, 170] on button "button" at bounding box center [479, 169] width 6 height 6
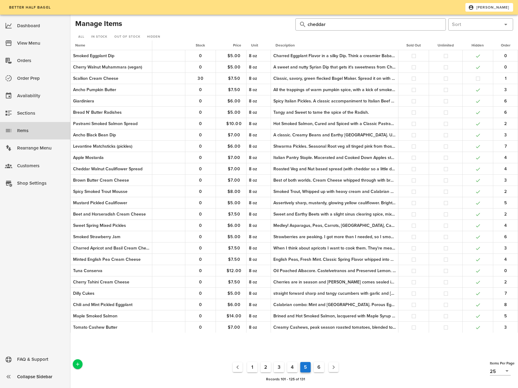
click at [319, 366] on button "6" at bounding box center [319, 367] width 10 height 10
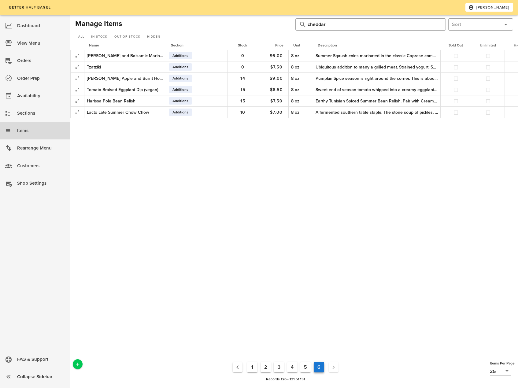
scroll to position [0, 42]
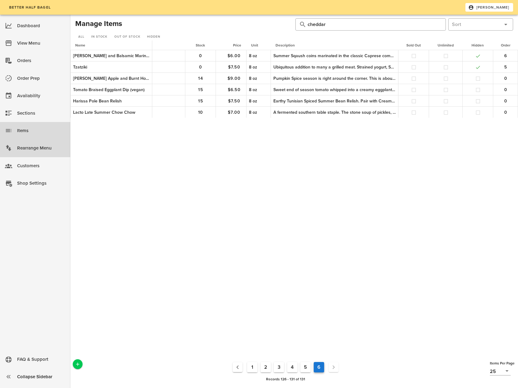
click at [31, 149] on div "Rearrange Menu" at bounding box center [41, 148] width 48 height 10
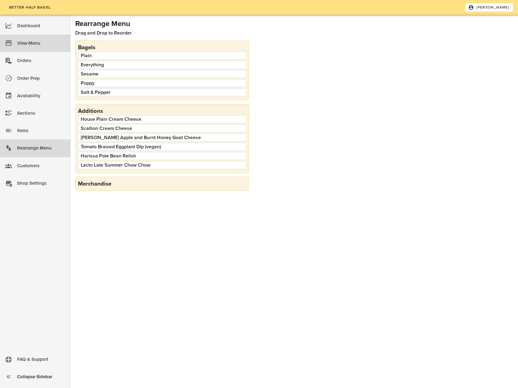
click at [23, 45] on div "View Menu" at bounding box center [41, 43] width 48 height 10
